Goal: Information Seeking & Learning: Learn about a topic

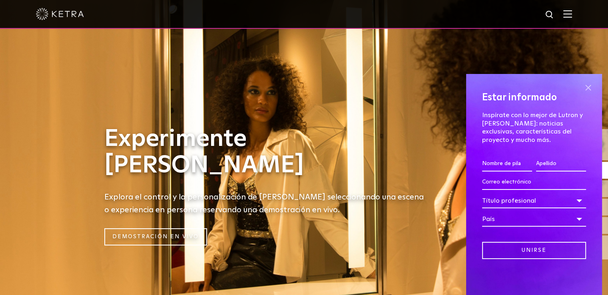
click at [588, 87] on span at bounding box center [588, 88] width 12 height 12
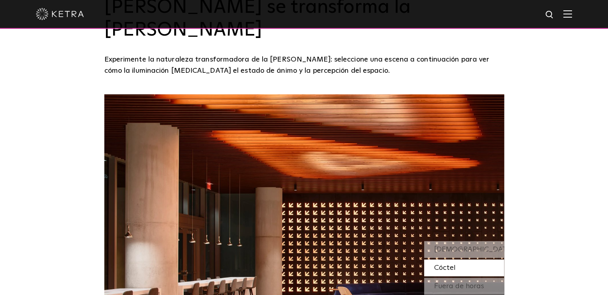
scroll to position [680, 0]
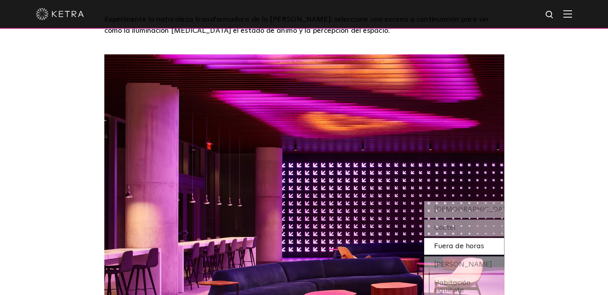
click at [443, 243] on font "Fuera de horas" at bounding box center [459, 246] width 50 height 7
click at [444, 261] on font "[PERSON_NAME]" at bounding box center [463, 264] width 58 height 7
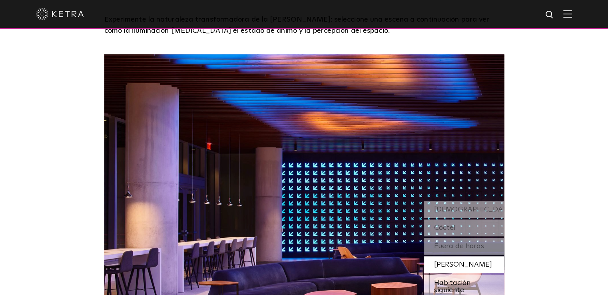
click at [445, 279] on font "Habitación siguiente" at bounding box center [452, 286] width 36 height 14
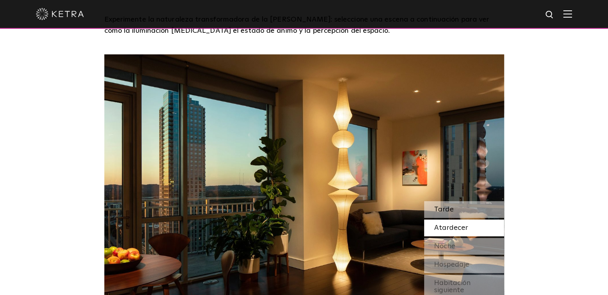
click at [445, 206] on font "Tarde" at bounding box center [444, 209] width 20 height 7
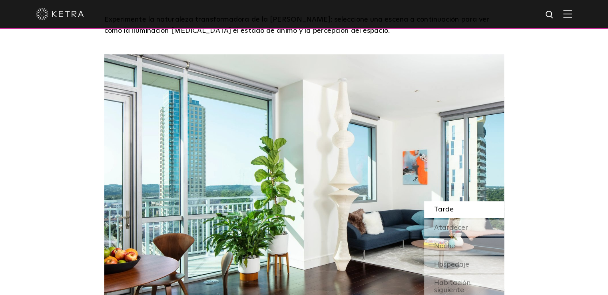
click at [254, 171] on img at bounding box center [304, 194] width 400 height 280
click at [449, 224] on font "Atardecer" at bounding box center [451, 227] width 34 height 7
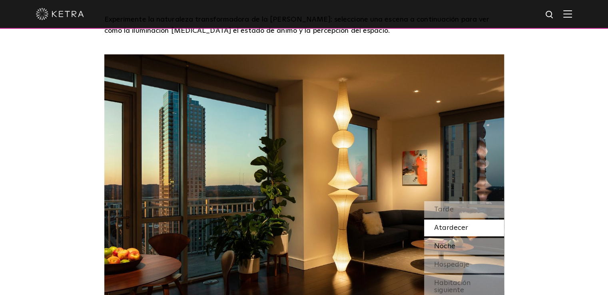
click at [449, 243] on font "Noche" at bounding box center [444, 246] width 21 height 7
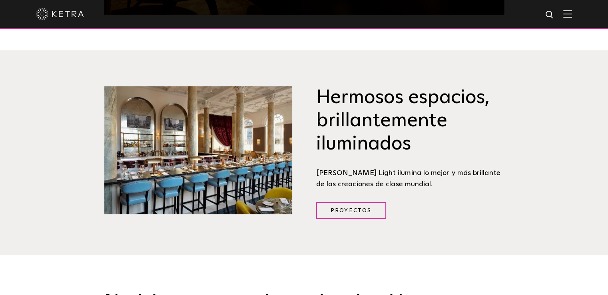
scroll to position [960, 0]
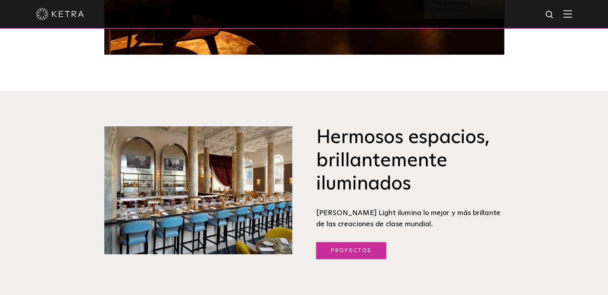
click at [349, 248] on font "Proyectos" at bounding box center [351, 251] width 41 height 6
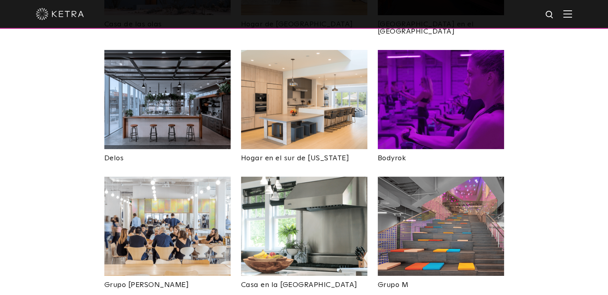
scroll to position [1199, 0]
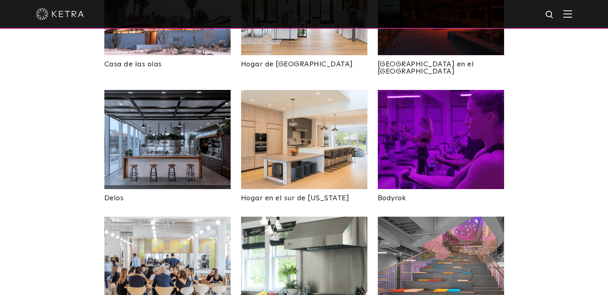
click at [429, 122] on img at bounding box center [441, 139] width 126 height 99
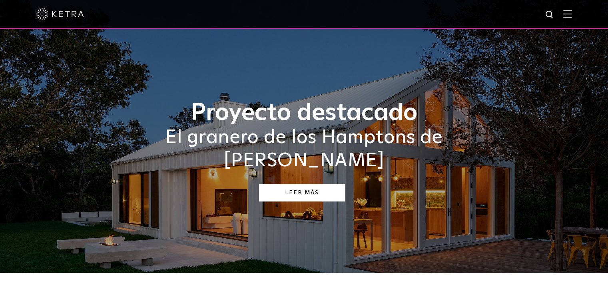
click at [303, 184] on link "Leer más" at bounding box center [302, 192] width 86 height 17
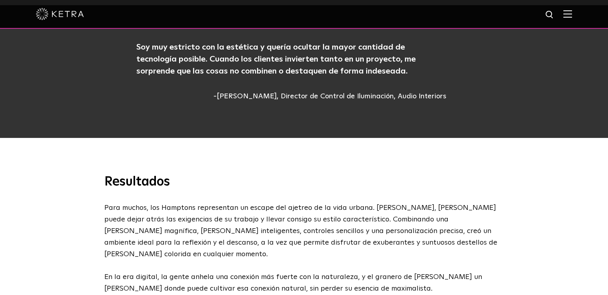
scroll to position [2239, 0]
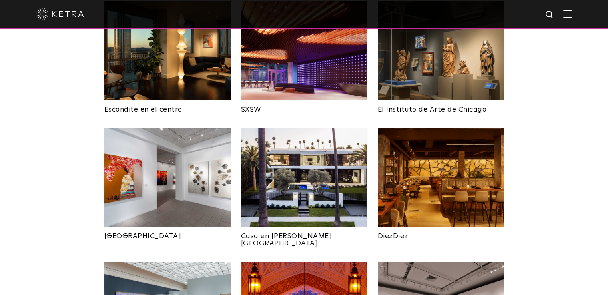
scroll to position [800, 0]
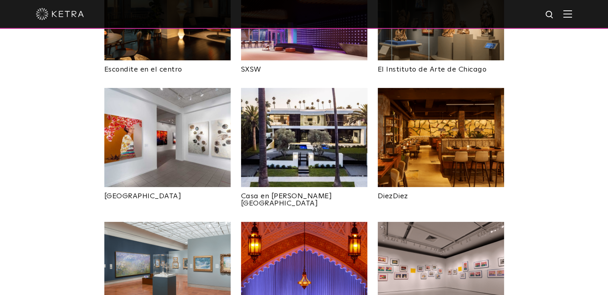
click at [325, 137] on img at bounding box center [304, 137] width 126 height 99
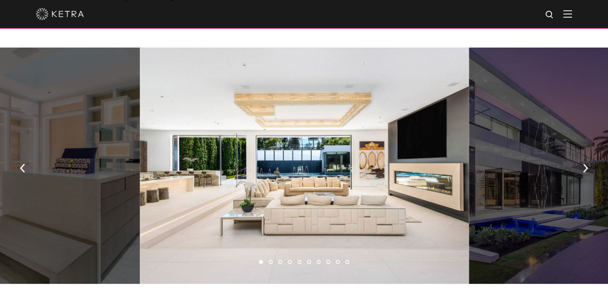
scroll to position [528, 0]
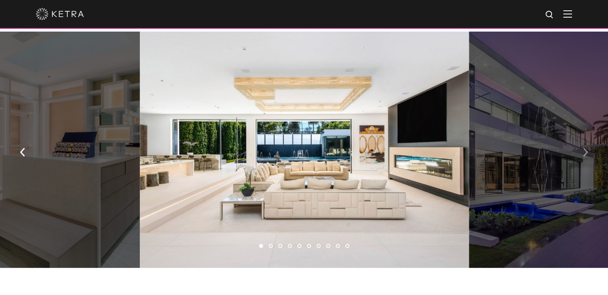
click at [587, 148] on img "button" at bounding box center [585, 152] width 5 height 9
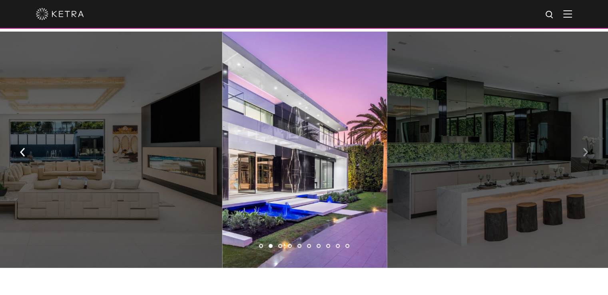
click at [587, 148] on img "button" at bounding box center [585, 152] width 5 height 9
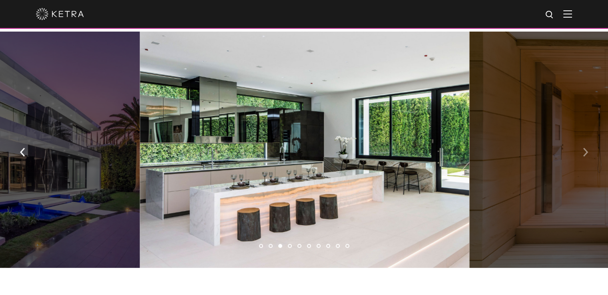
click at [587, 148] on img "button" at bounding box center [585, 152] width 5 height 9
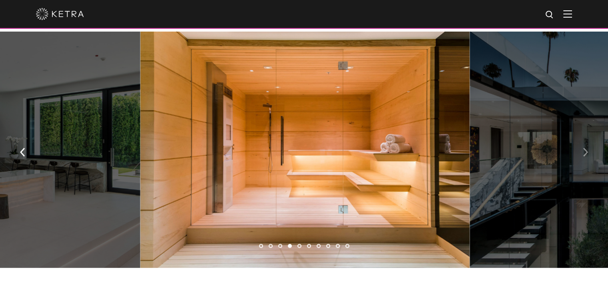
click at [587, 148] on img "button" at bounding box center [585, 152] width 5 height 9
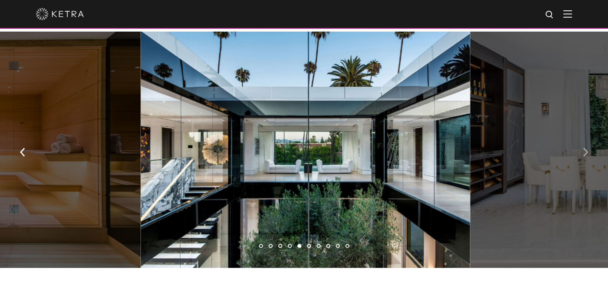
click at [587, 148] on img "button" at bounding box center [585, 152] width 5 height 9
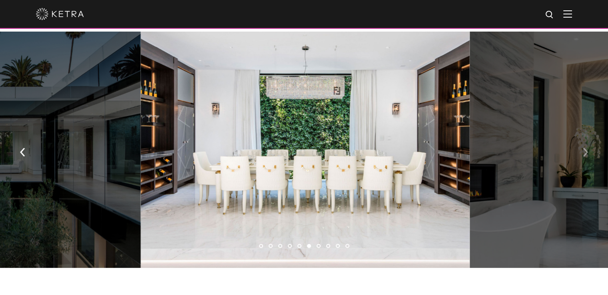
click at [587, 148] on img "button" at bounding box center [585, 152] width 5 height 9
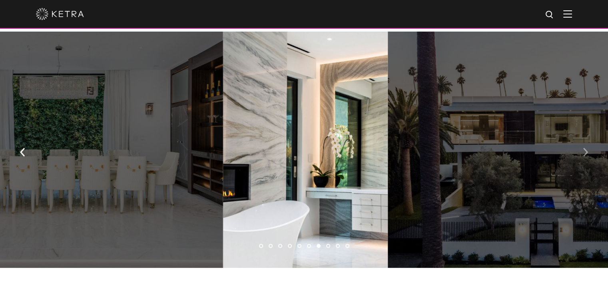
click at [587, 148] on img "button" at bounding box center [585, 152] width 5 height 9
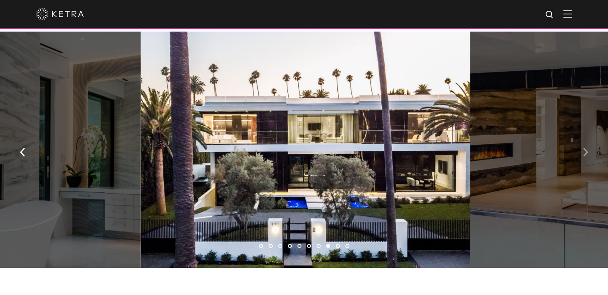
click at [587, 148] on img "button" at bounding box center [585, 152] width 5 height 9
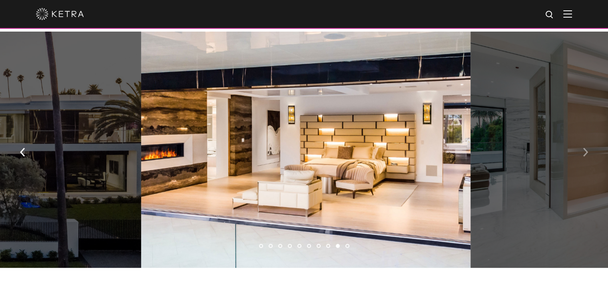
click at [587, 148] on img "button" at bounding box center [585, 152] width 5 height 9
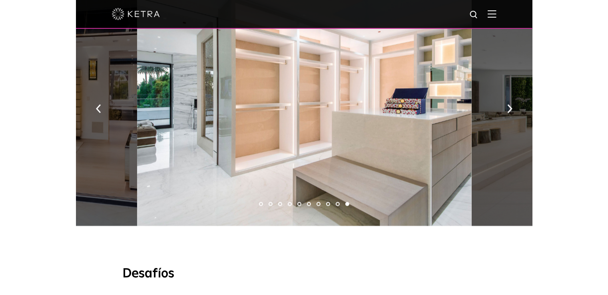
scroll to position [560, 0]
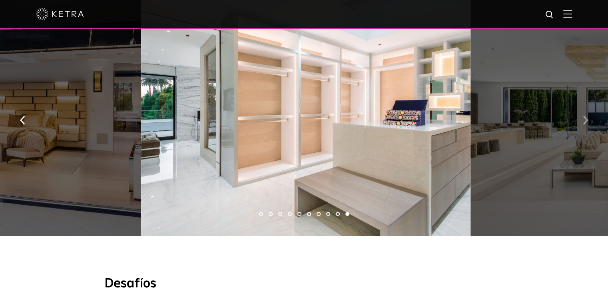
click at [581, 114] on button "button" at bounding box center [585, 120] width 17 height 28
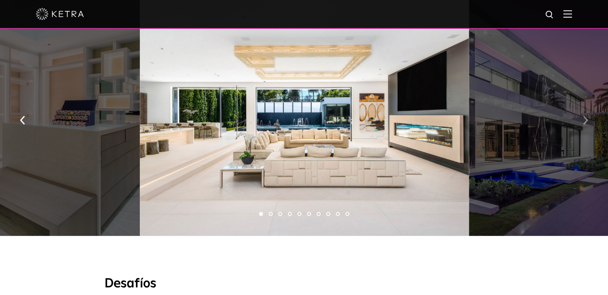
click at [586, 116] on img "button" at bounding box center [585, 120] width 5 height 9
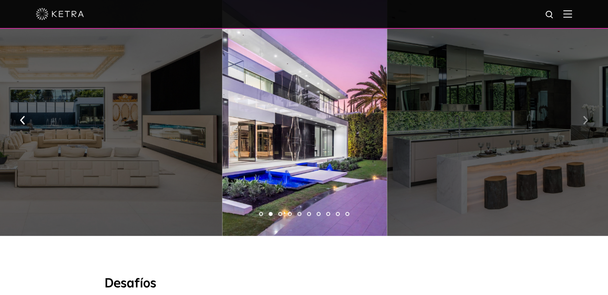
click at [587, 116] on img "button" at bounding box center [585, 120] width 5 height 9
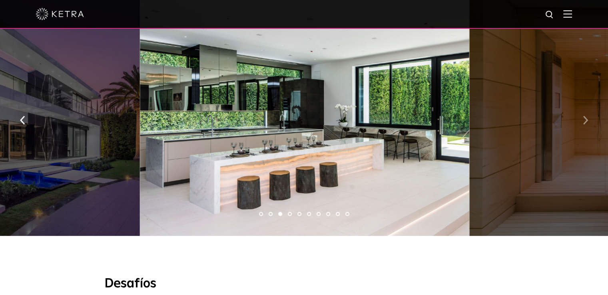
click at [585, 116] on img "button" at bounding box center [585, 120] width 5 height 9
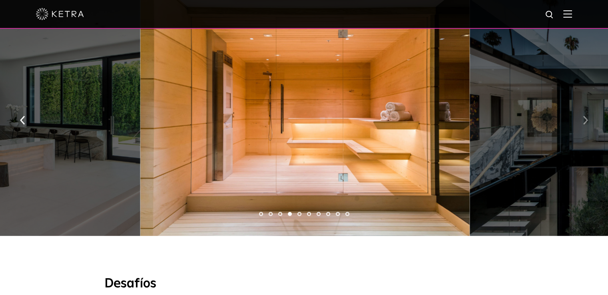
click at [585, 116] on img "button" at bounding box center [585, 120] width 5 height 9
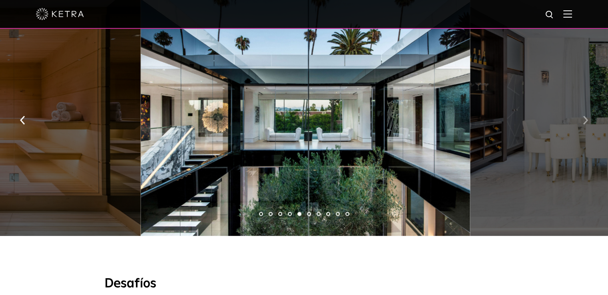
click at [585, 116] on img "button" at bounding box center [585, 120] width 5 height 9
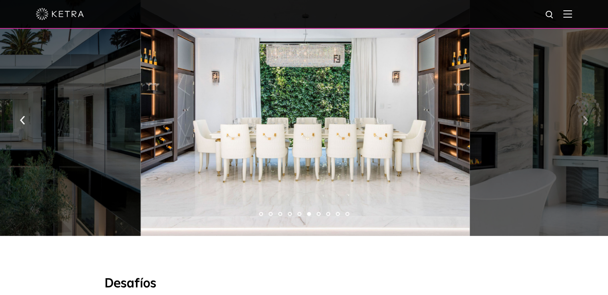
click at [581, 116] on button "button" at bounding box center [585, 120] width 17 height 28
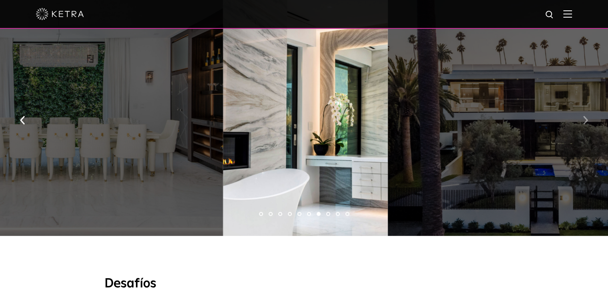
click at [581, 115] on button "button" at bounding box center [585, 120] width 17 height 28
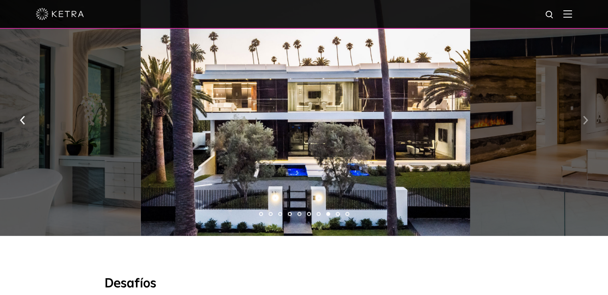
click at [581, 114] on button "button" at bounding box center [585, 120] width 17 height 28
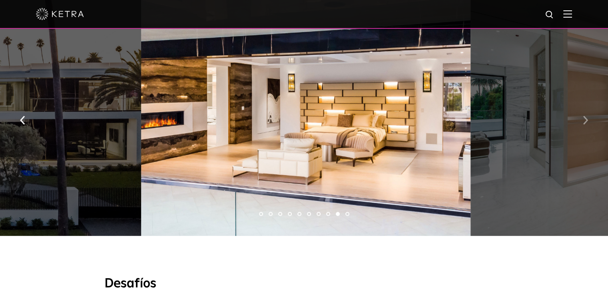
click at [583, 116] on img "button" at bounding box center [585, 120] width 5 height 9
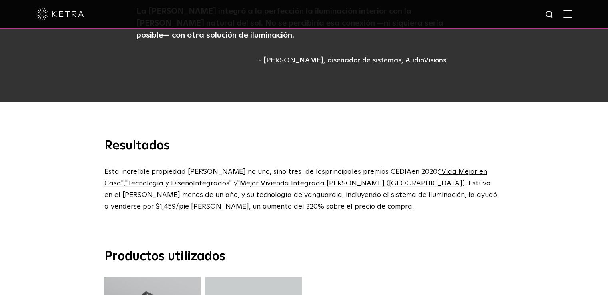
scroll to position [1839, 0]
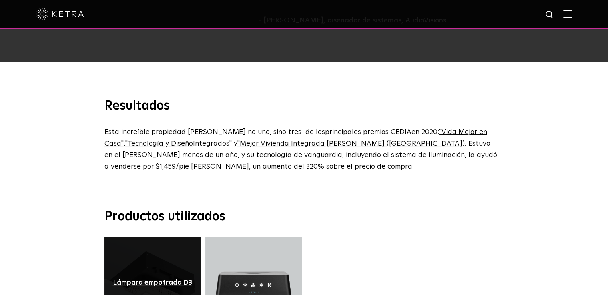
click at [142, 279] on font "Lámpara empotrada D3" at bounding box center [153, 282] width 80 height 7
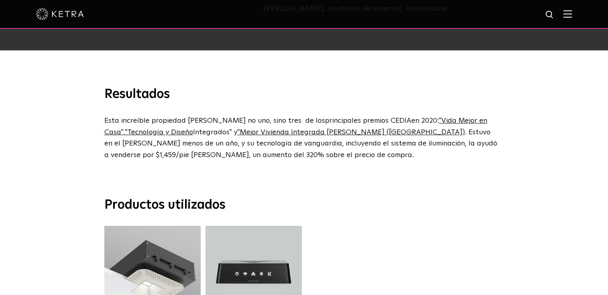
scroll to position [1856, 0]
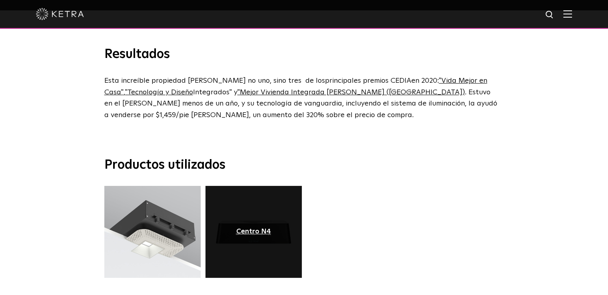
click at [253, 228] on font "Centro N4" at bounding box center [253, 231] width 35 height 7
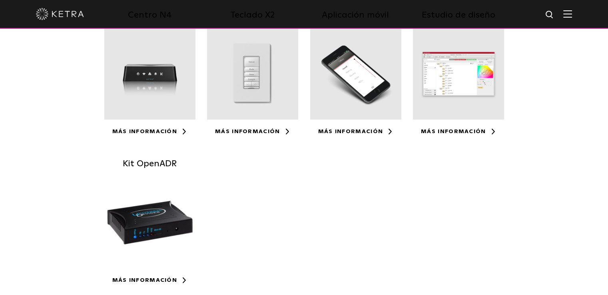
scroll to position [200, 0]
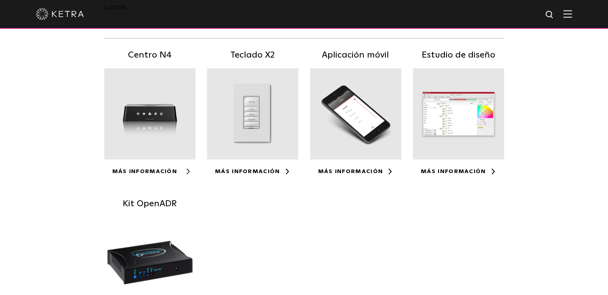
click at [173, 169] on font "Más información" at bounding box center [144, 172] width 65 height 6
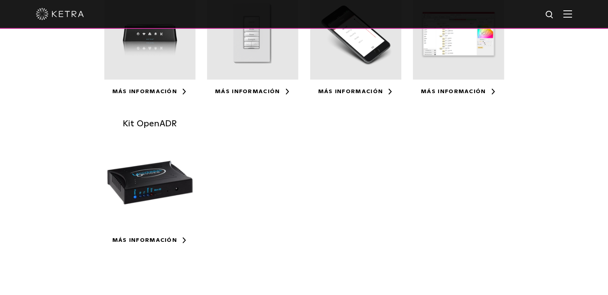
scroll to position [200, 0]
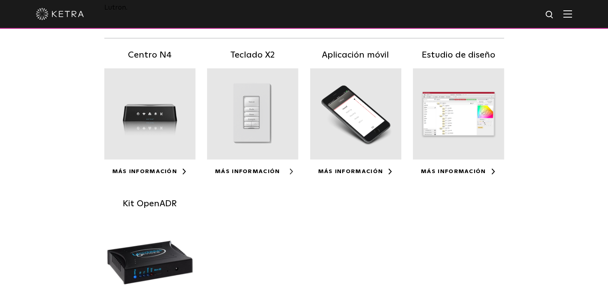
click at [273, 169] on font "Más información" at bounding box center [247, 172] width 65 height 6
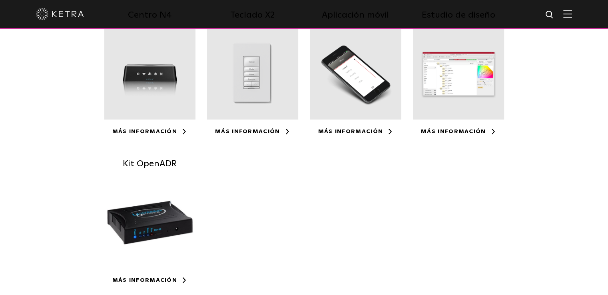
scroll to position [200, 0]
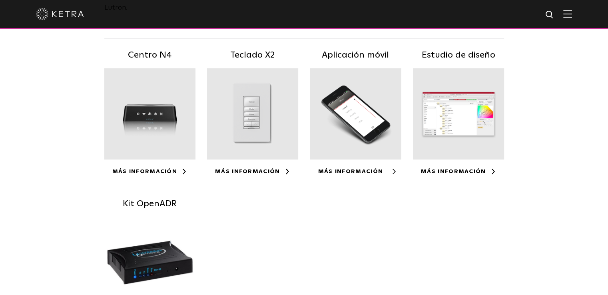
click at [361, 169] on font "Más información" at bounding box center [350, 172] width 65 height 6
click at [458, 169] on font "Más información" at bounding box center [453, 172] width 65 height 6
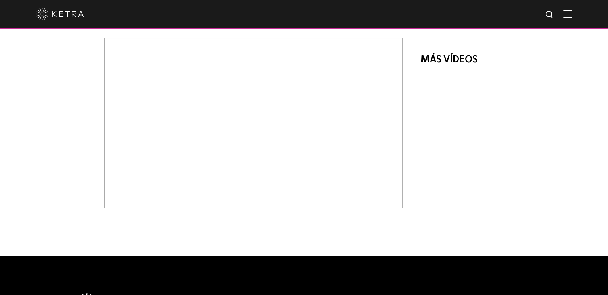
scroll to position [360, 0]
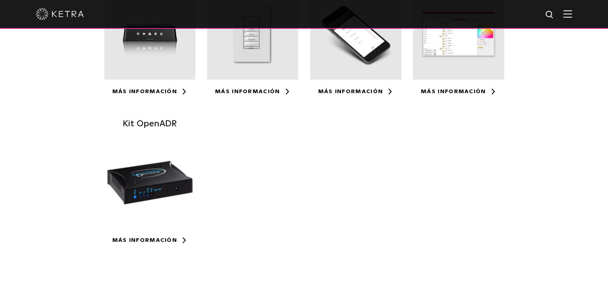
scroll to position [320, 0]
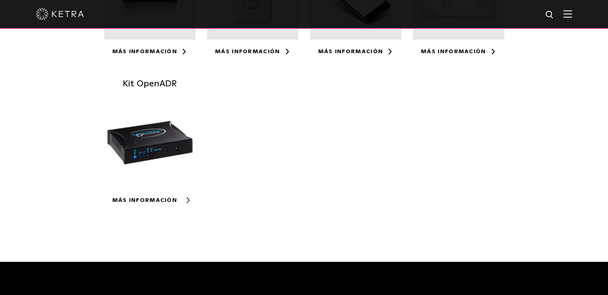
click at [166, 198] on font "Más información" at bounding box center [144, 201] width 65 height 6
